Goal: Transaction & Acquisition: Obtain resource

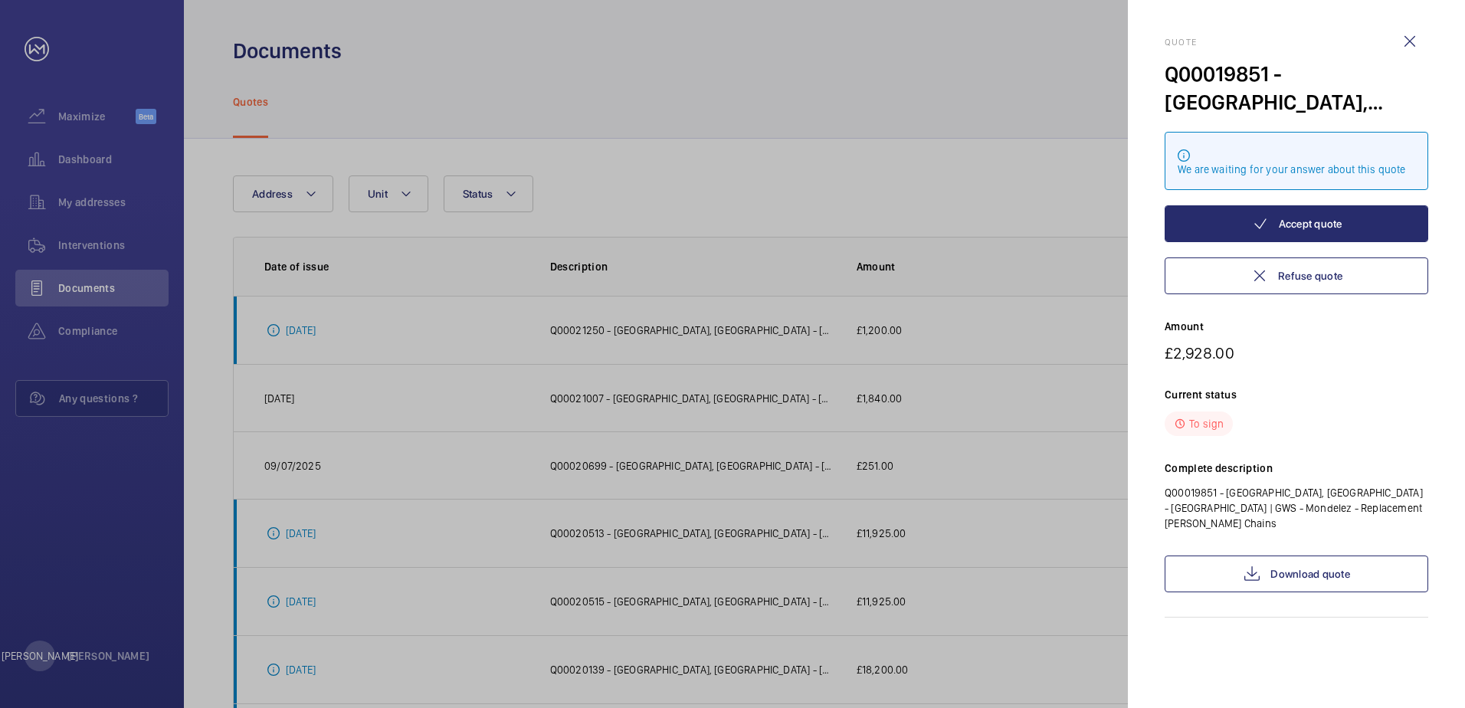
scroll to position [153, 0]
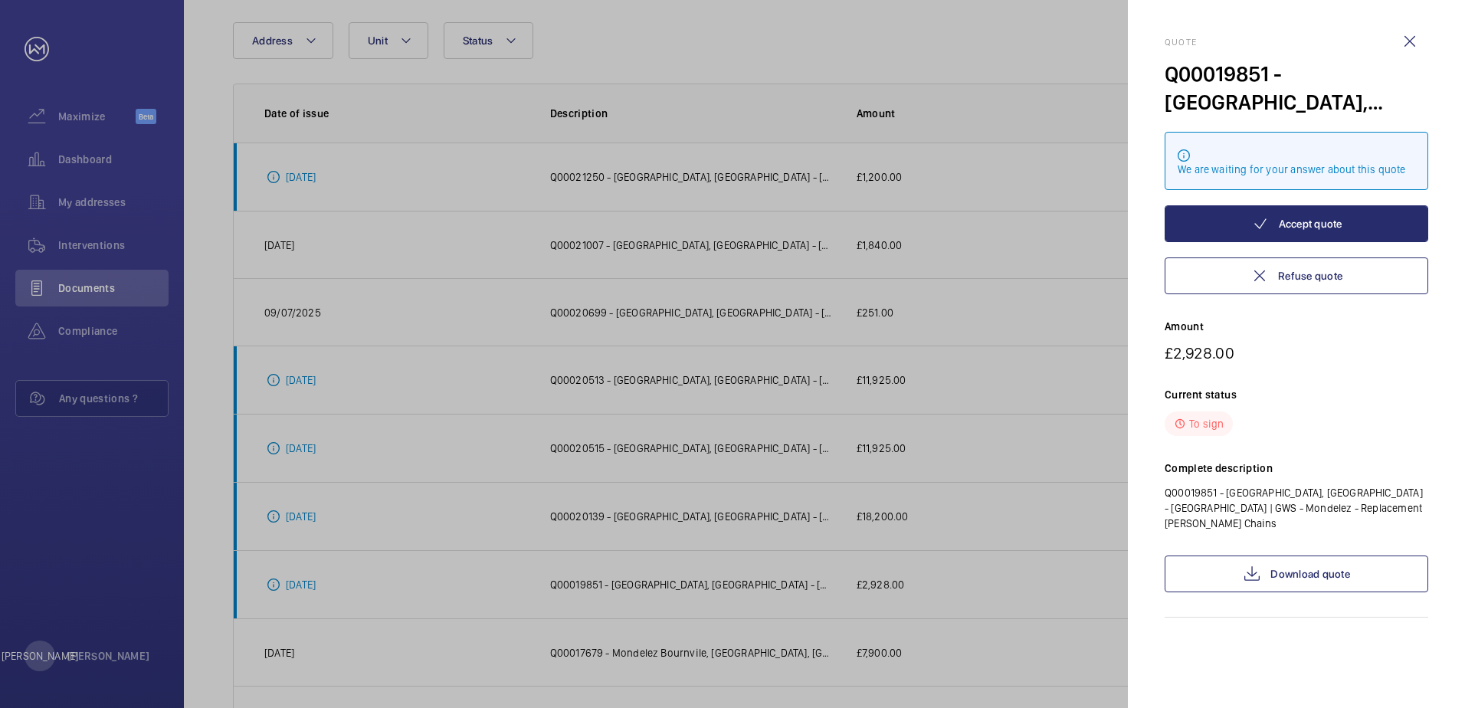
click at [935, 158] on div at bounding box center [732, 354] width 1465 height 708
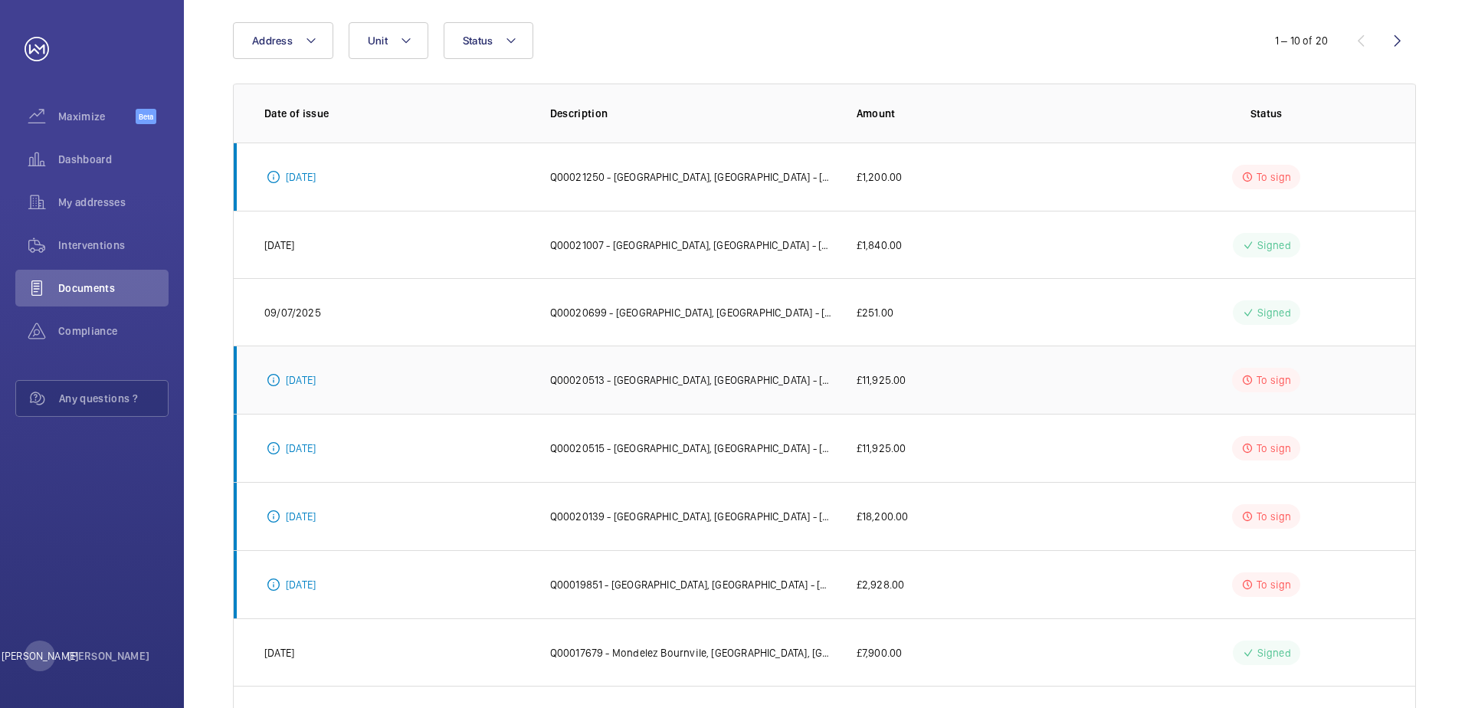
click at [936, 369] on td "£11,925.00" at bounding box center [978, 379] width 292 height 68
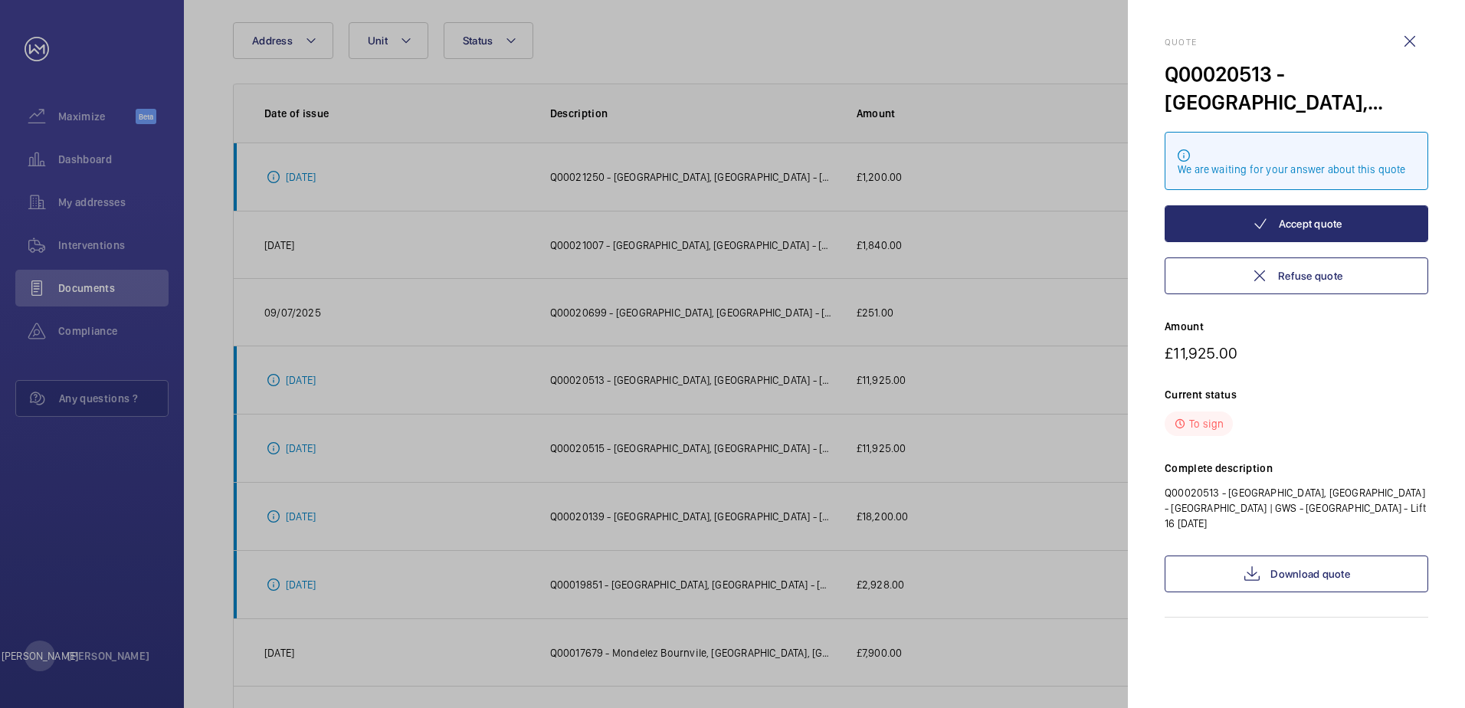
click at [813, 427] on div at bounding box center [732, 354] width 1465 height 708
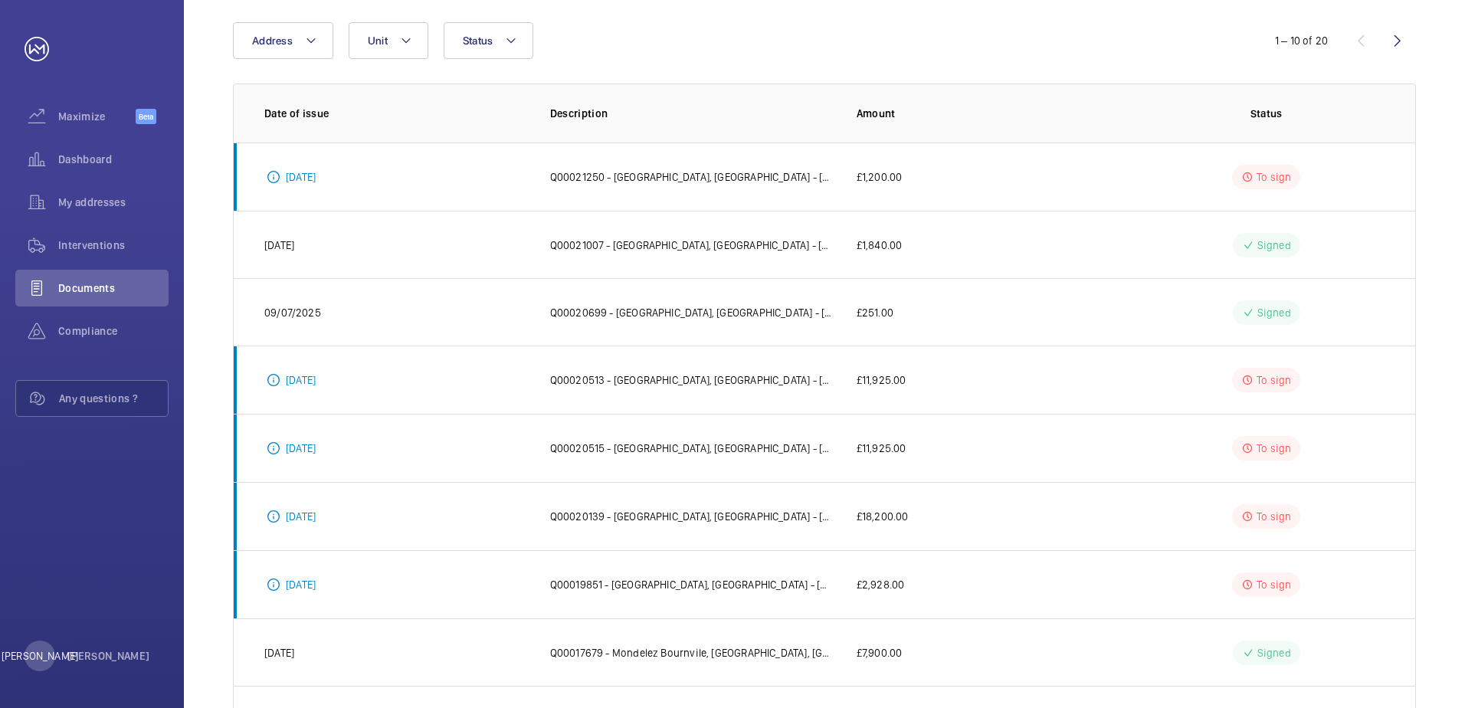
click at [810, 447] on p "Q00020515 - [GEOGRAPHIC_DATA], [GEOGRAPHIC_DATA] - [GEOGRAPHIC_DATA] | GWS - Mo…" at bounding box center [691, 447] width 282 height 15
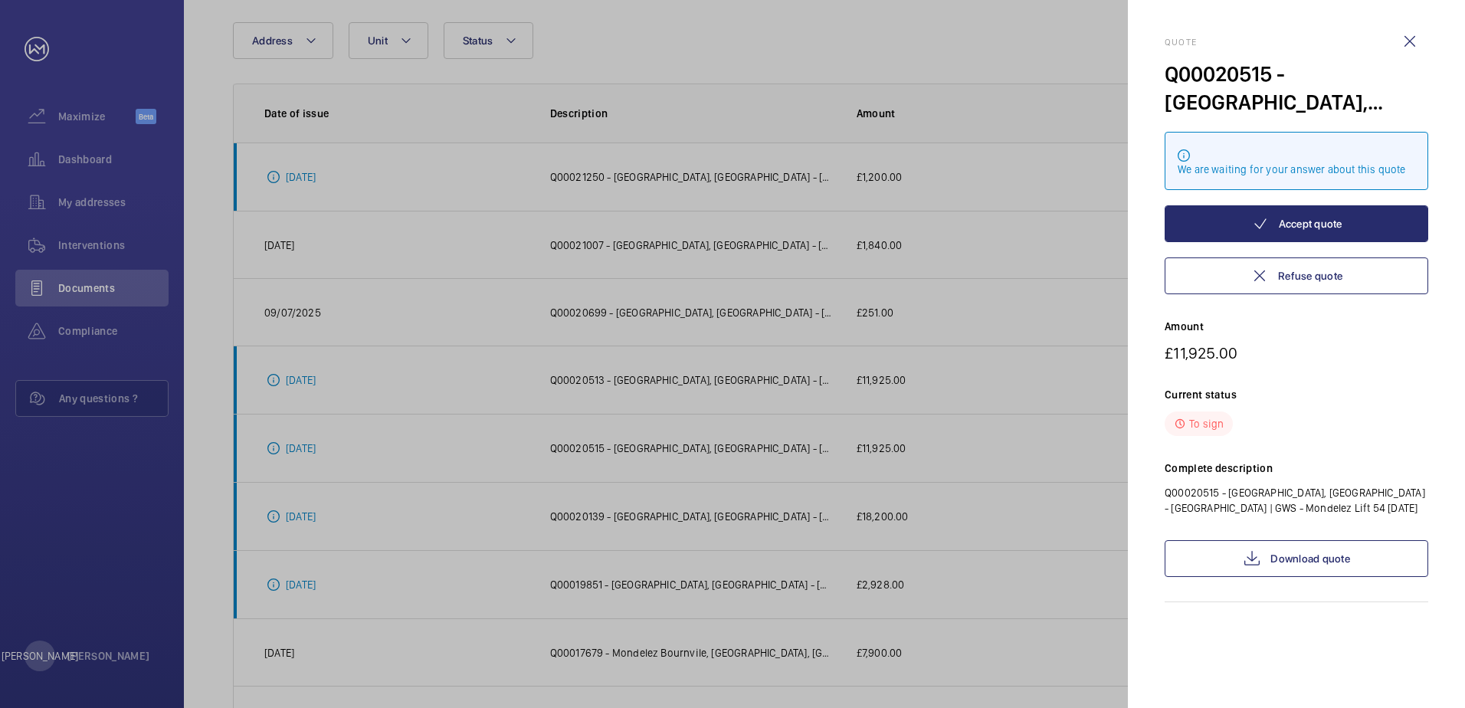
click at [810, 447] on div at bounding box center [732, 354] width 1465 height 708
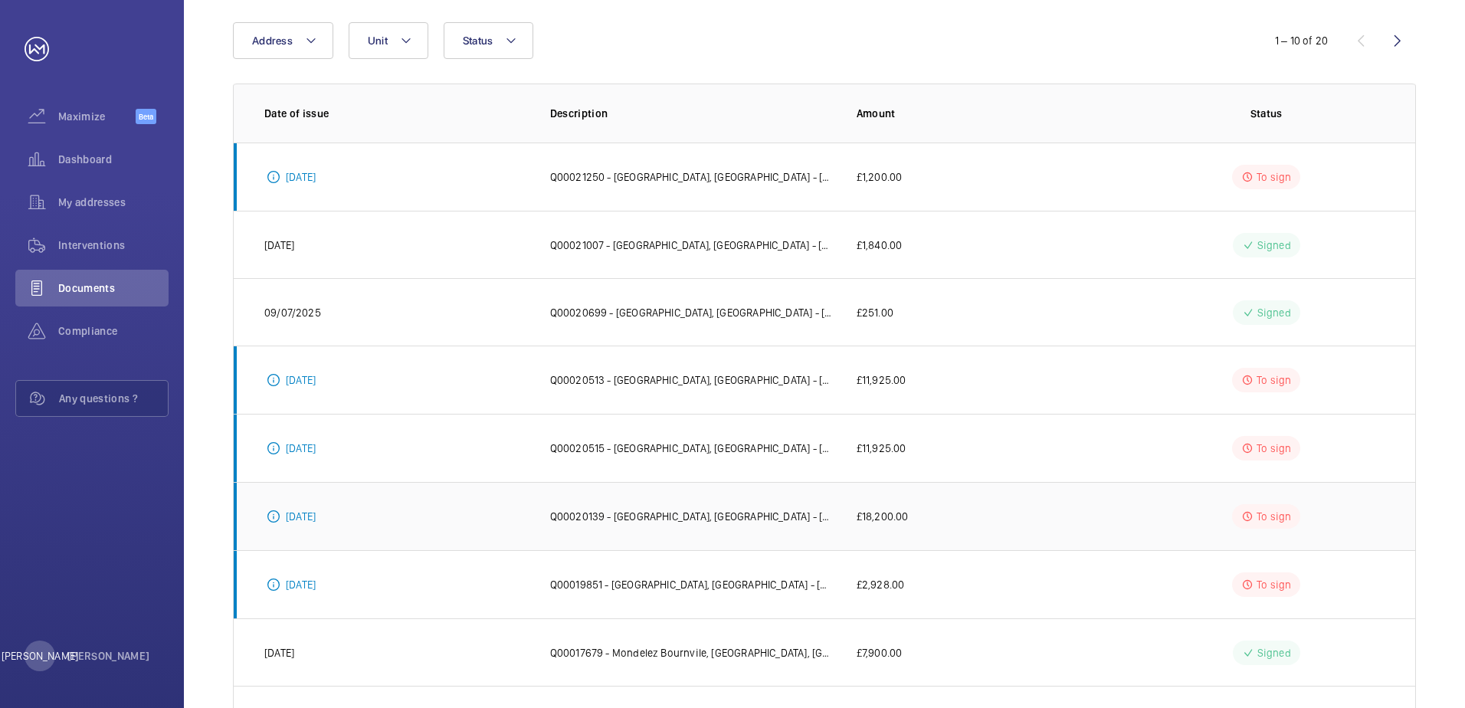
click at [810, 494] on td "Q00020139 - [GEOGRAPHIC_DATA], [GEOGRAPHIC_DATA] - [GEOGRAPHIC_DATA] | GWS - Mo…" at bounding box center [678, 516] width 306 height 68
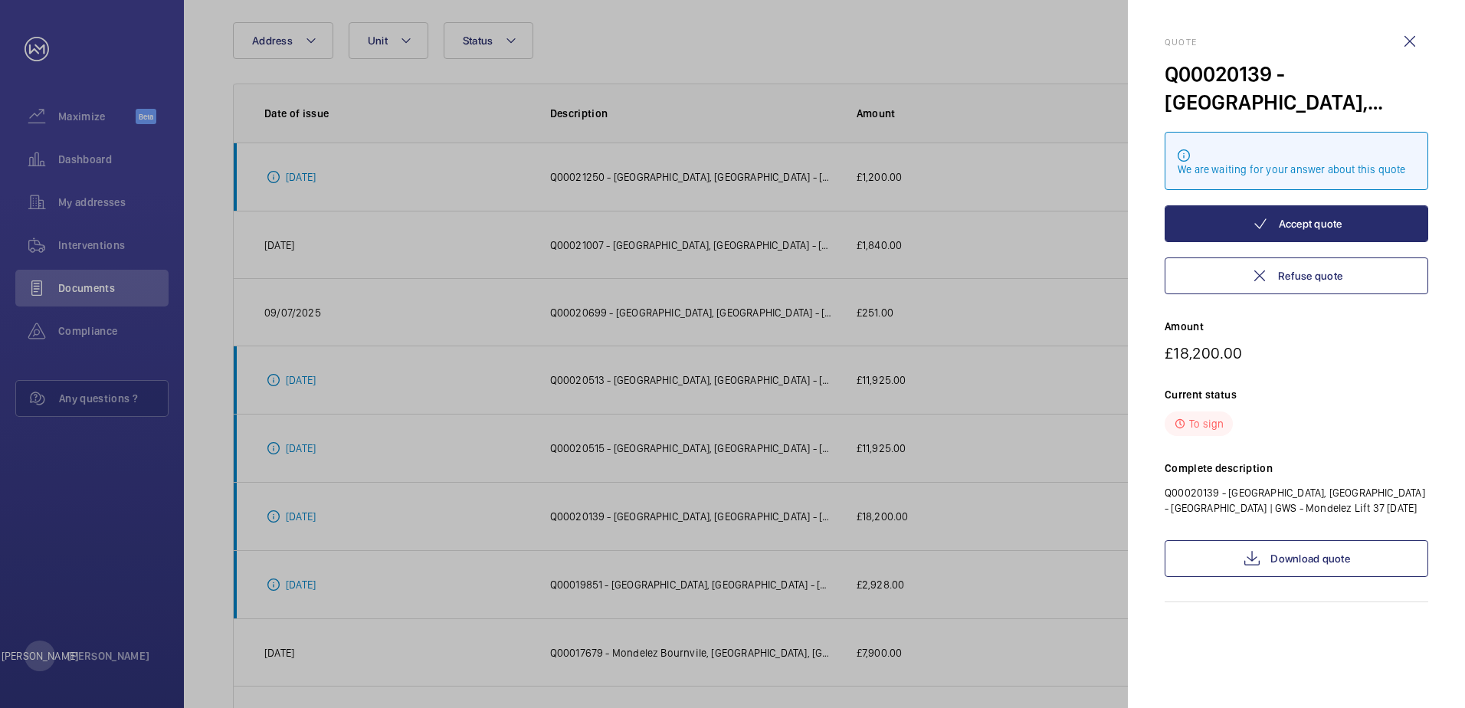
click at [806, 563] on div at bounding box center [732, 354] width 1465 height 708
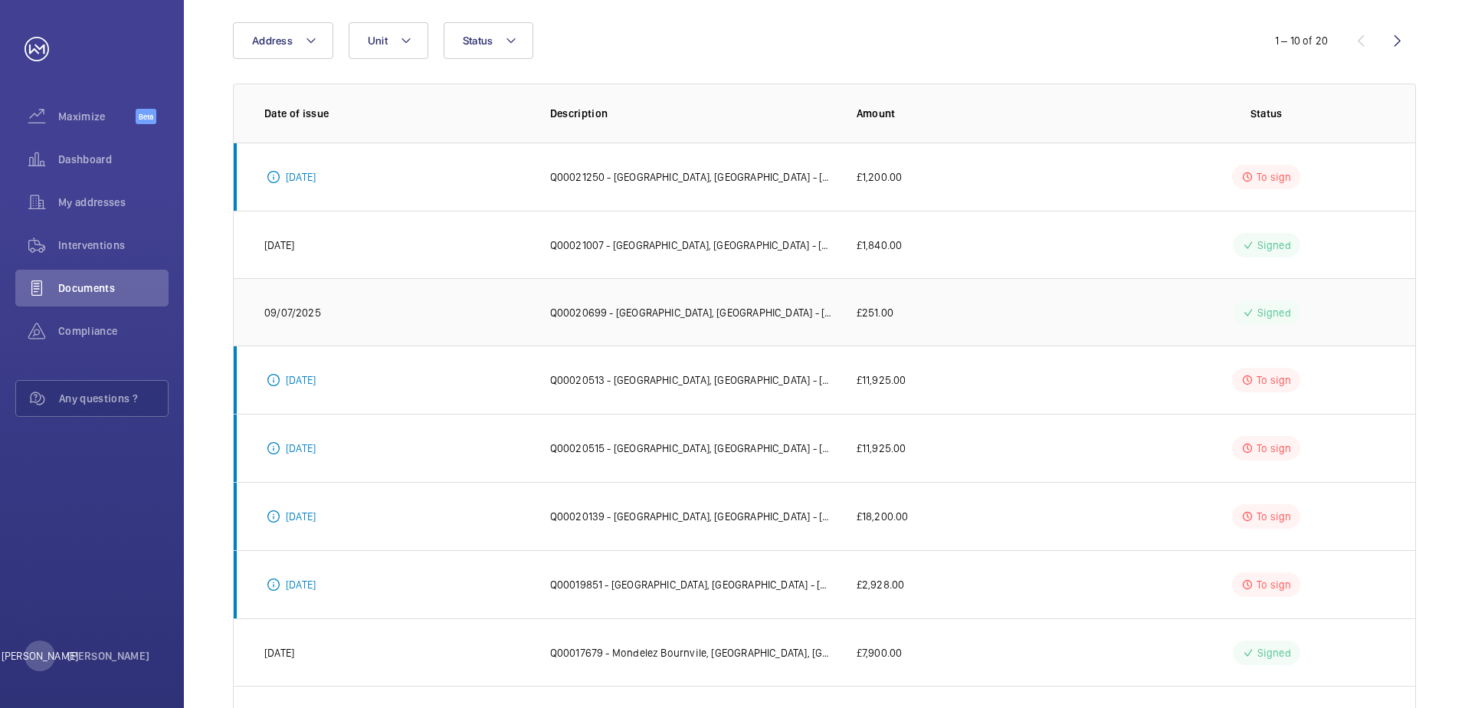
click at [821, 317] on p "Q00020699 - [GEOGRAPHIC_DATA], [GEOGRAPHIC_DATA] - [GEOGRAPHIC_DATA] | GWS - [G…" at bounding box center [691, 312] width 282 height 15
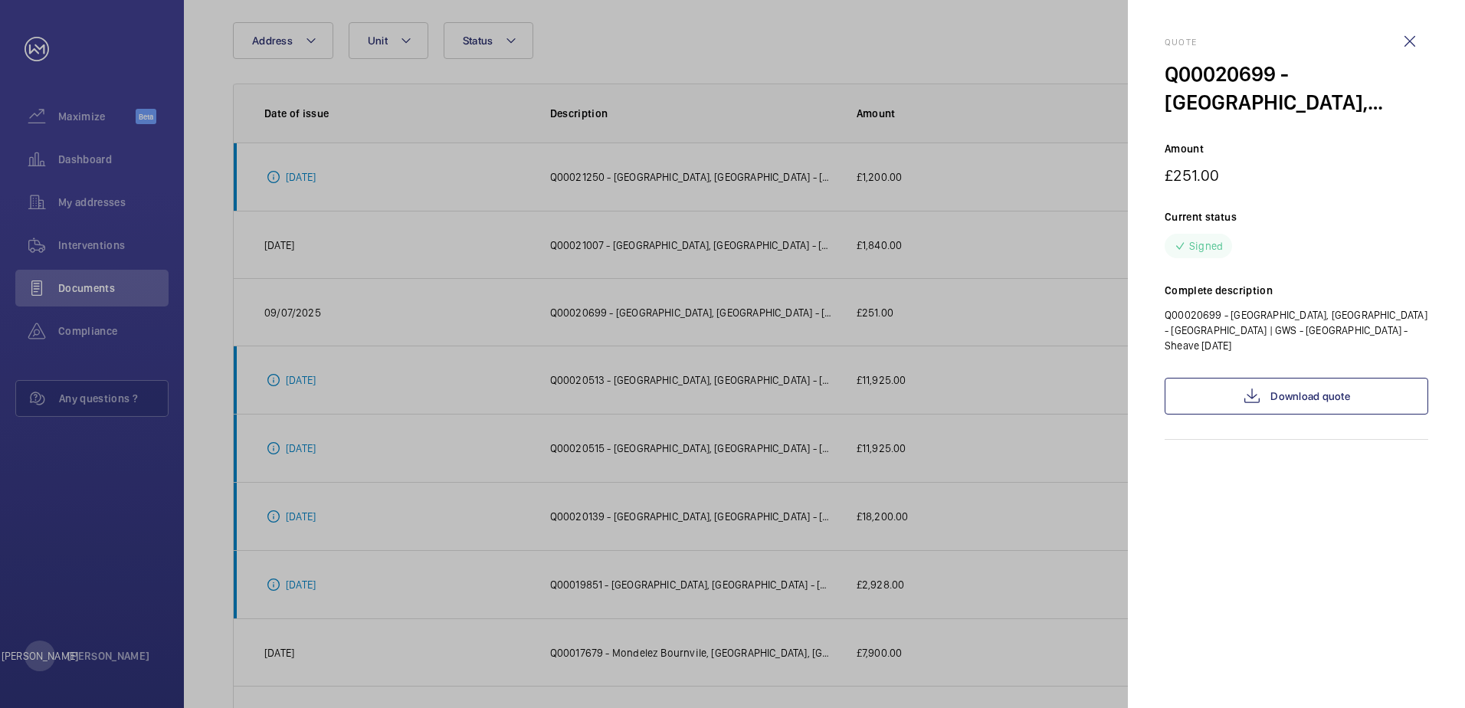
click at [797, 244] on div at bounding box center [732, 354] width 1465 height 708
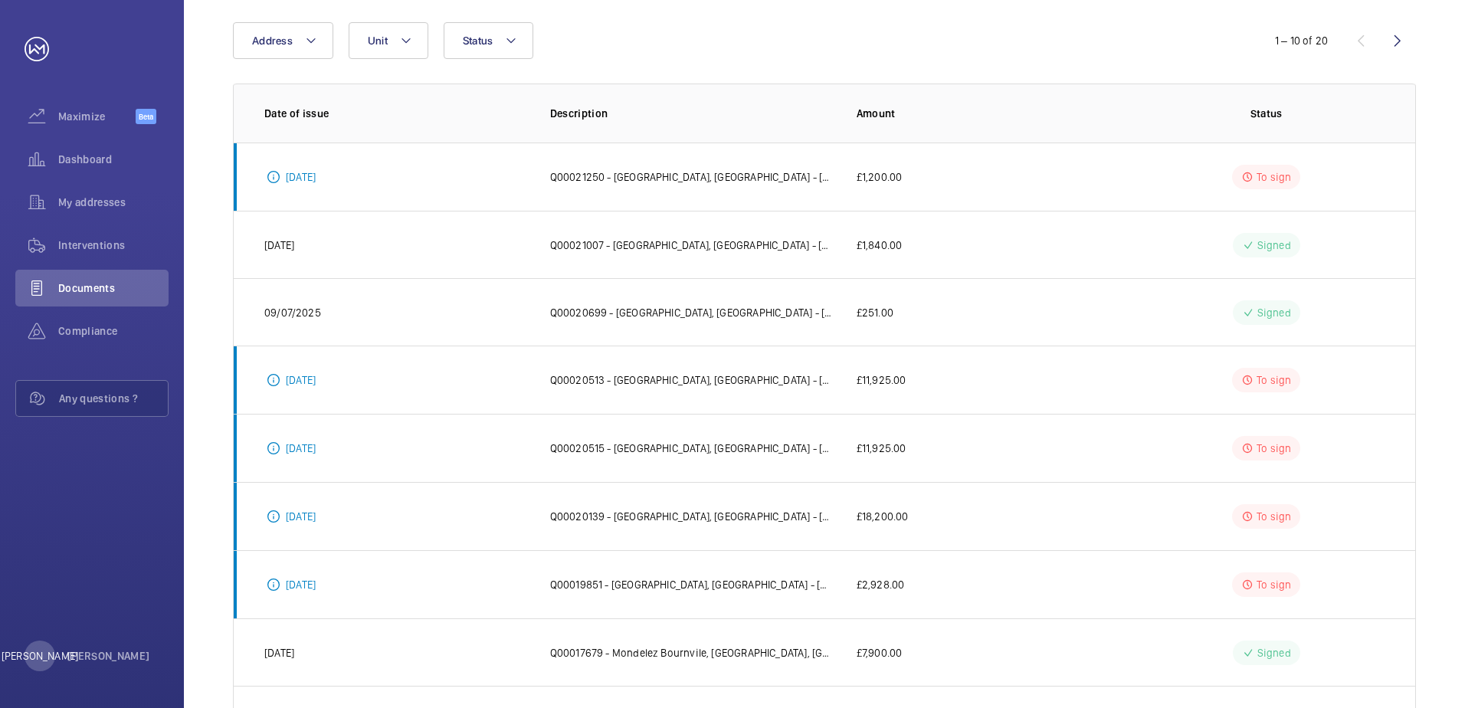
click at [797, 244] on p "Q00021007 - [GEOGRAPHIC_DATA], [GEOGRAPHIC_DATA] - [GEOGRAPHIC_DATA] | GWS - Mo…" at bounding box center [691, 244] width 282 height 15
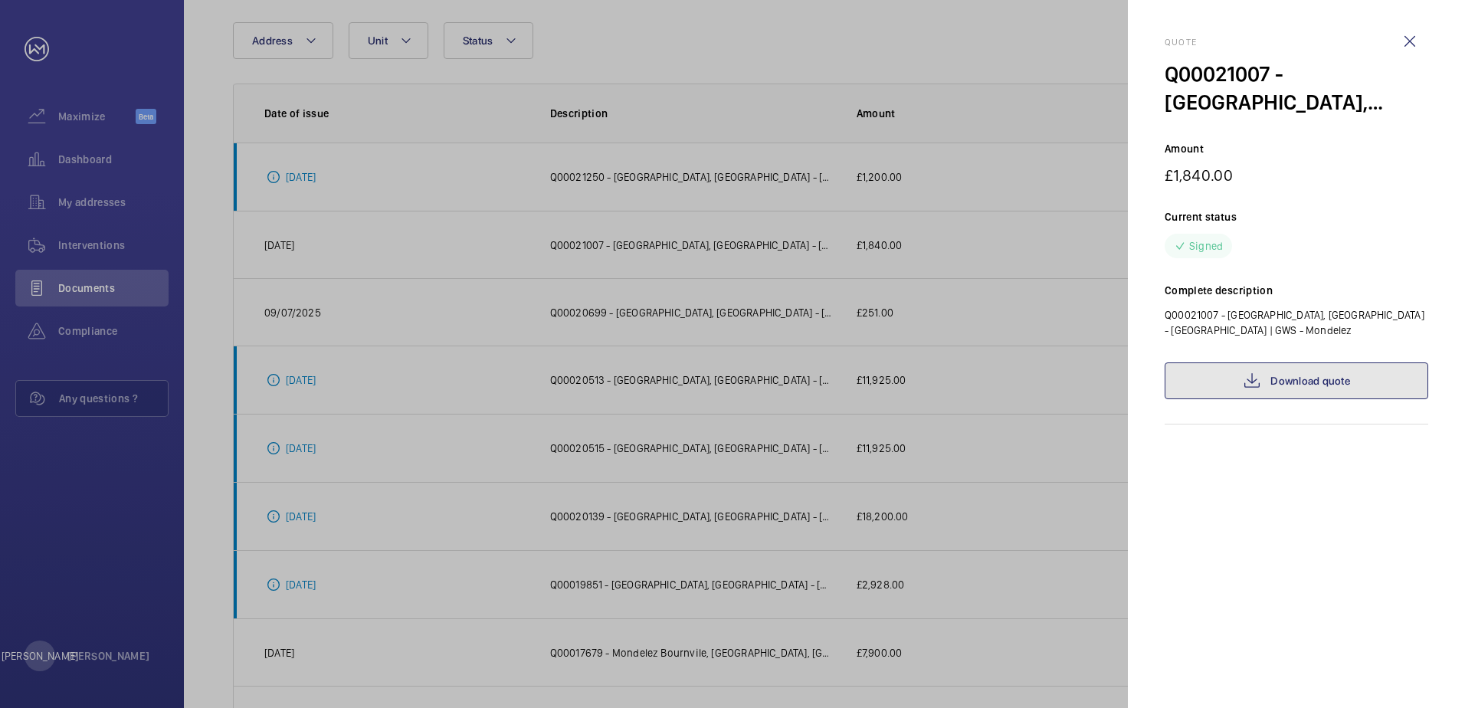
click at [1262, 385] on link "Download quote" at bounding box center [1296, 380] width 264 height 37
click at [990, 210] on div at bounding box center [732, 354] width 1465 height 708
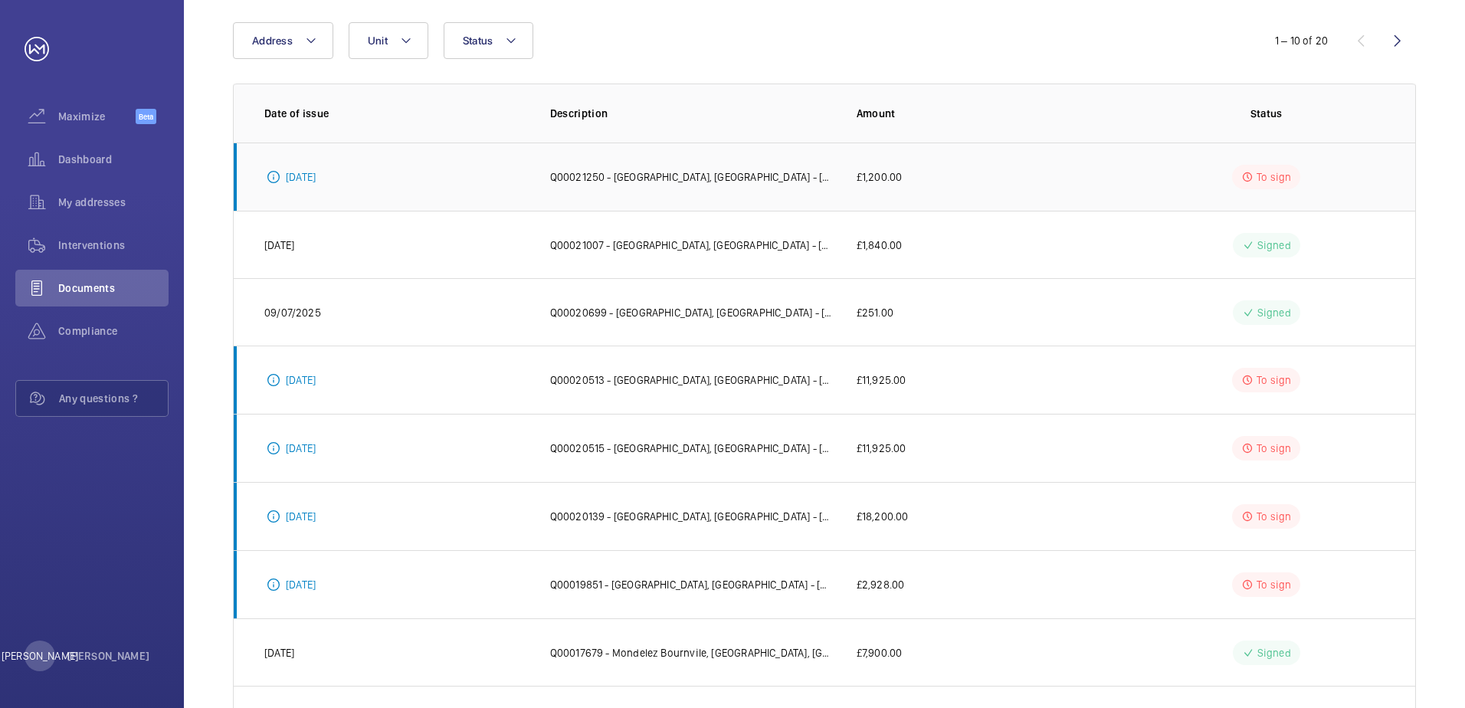
click at [990, 184] on td "£1,200.00" at bounding box center [978, 176] width 292 height 68
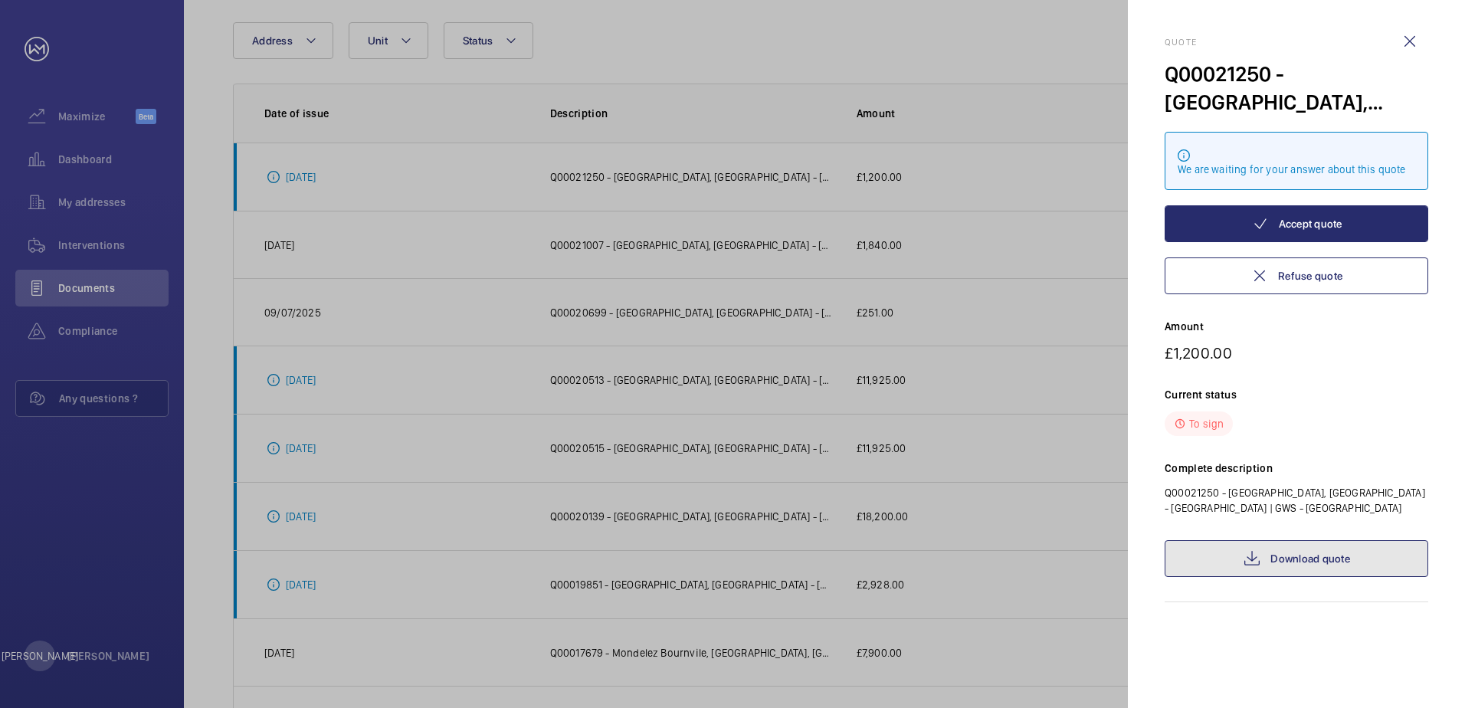
click at [1336, 568] on link "Download quote" at bounding box center [1296, 558] width 264 height 37
